Goal: Task Accomplishment & Management: Complete application form

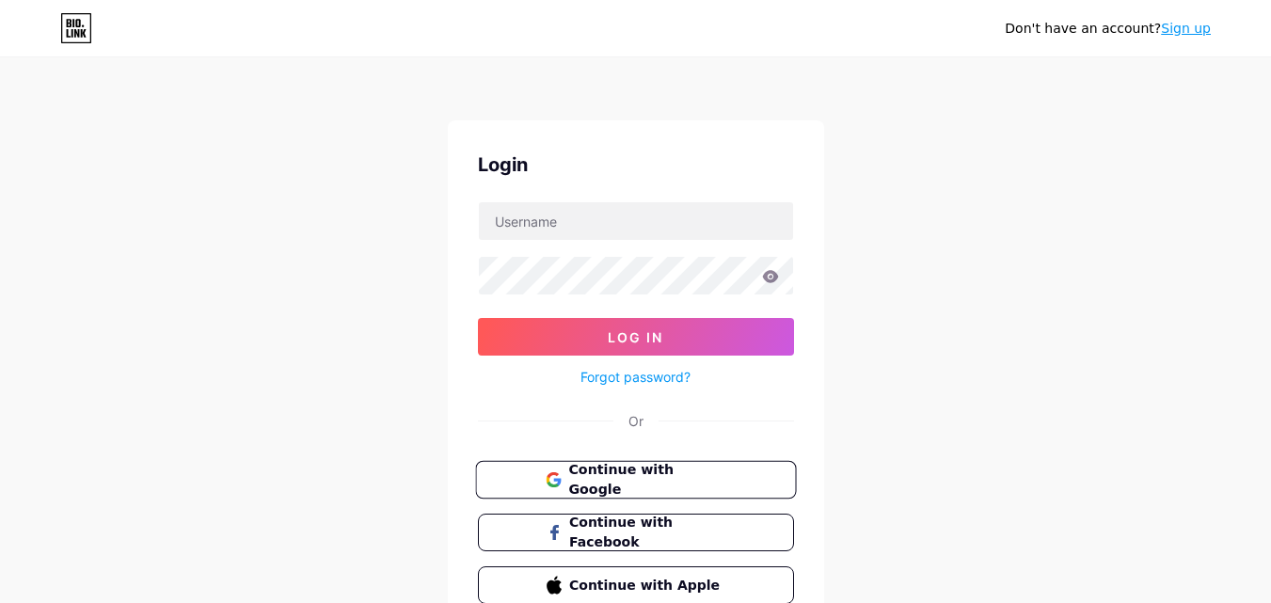
click at [616, 470] on span "Continue with Google" at bounding box center [646, 480] width 157 height 40
